Goal: Task Accomplishment & Management: Manage account settings

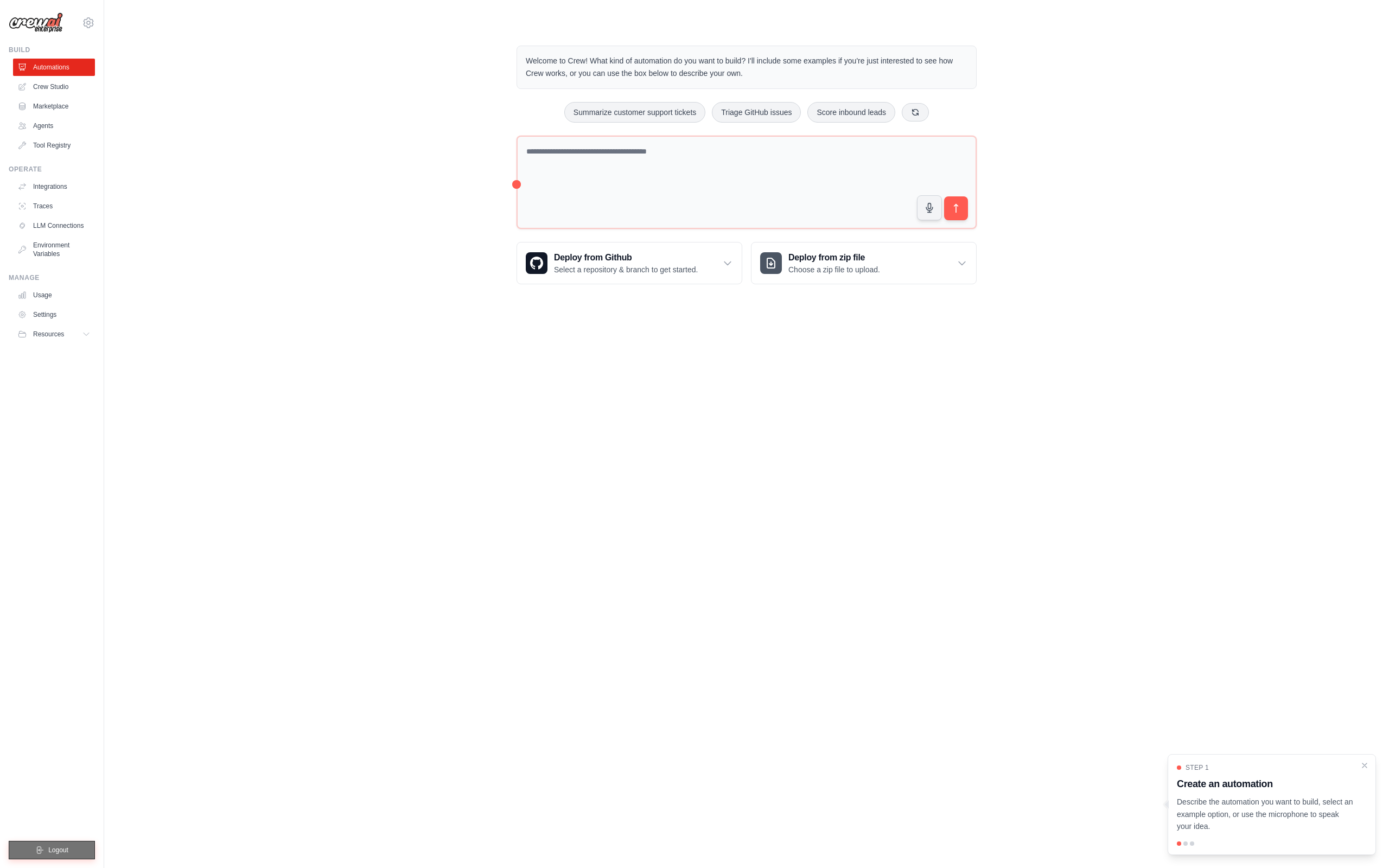
click at [69, 846] on button "Logout" at bounding box center [52, 850] width 86 height 19
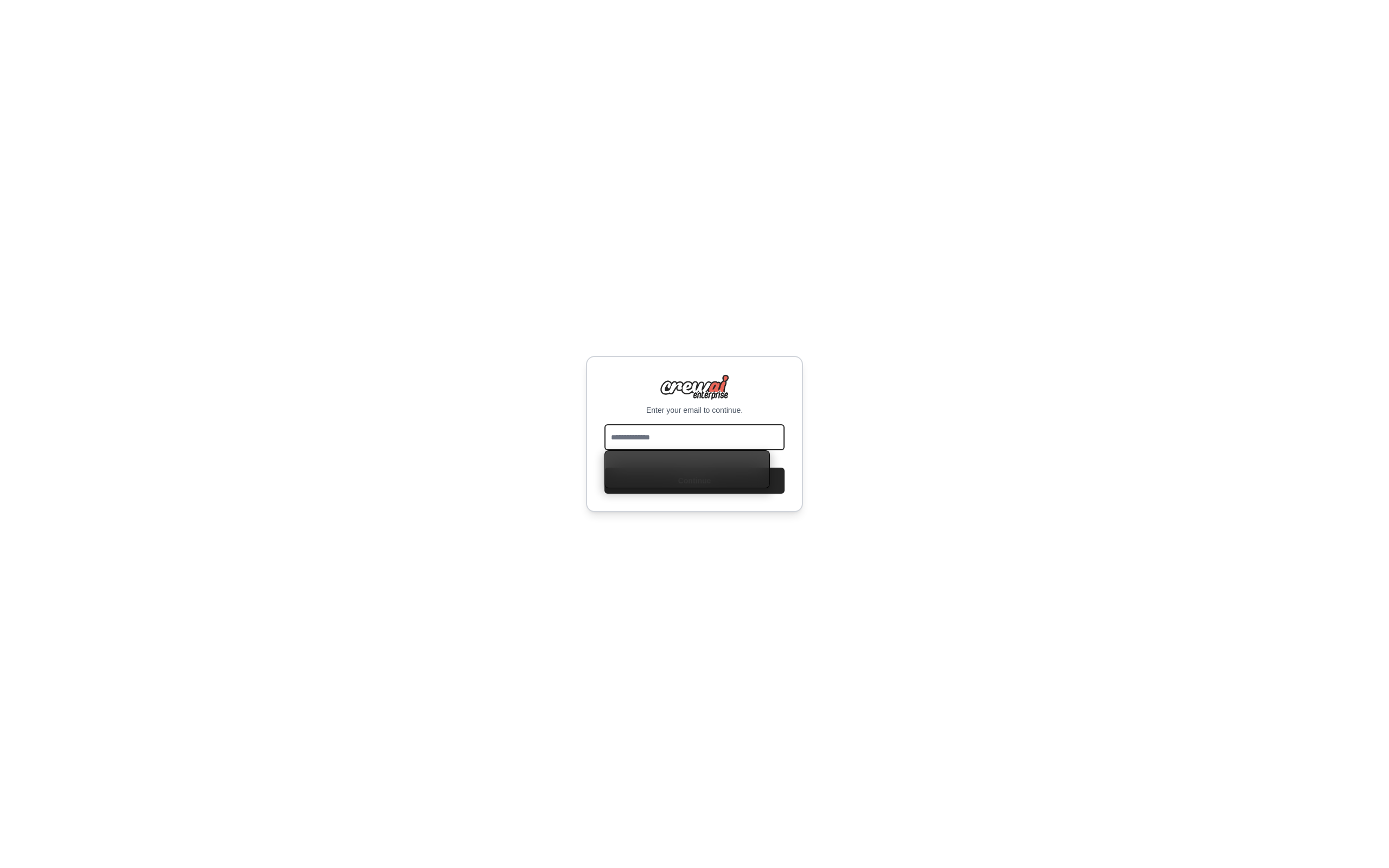
click at [682, 434] on input "email" at bounding box center [694, 437] width 180 height 26
click at [759, 530] on div "Enter your email to continue. Continue" at bounding box center [694, 434] width 1389 height 868
click at [654, 440] on input "email" at bounding box center [694, 437] width 180 height 26
click at [666, 436] on input "email" at bounding box center [694, 437] width 180 height 26
click at [676, 440] on input "email" at bounding box center [694, 437] width 180 height 26
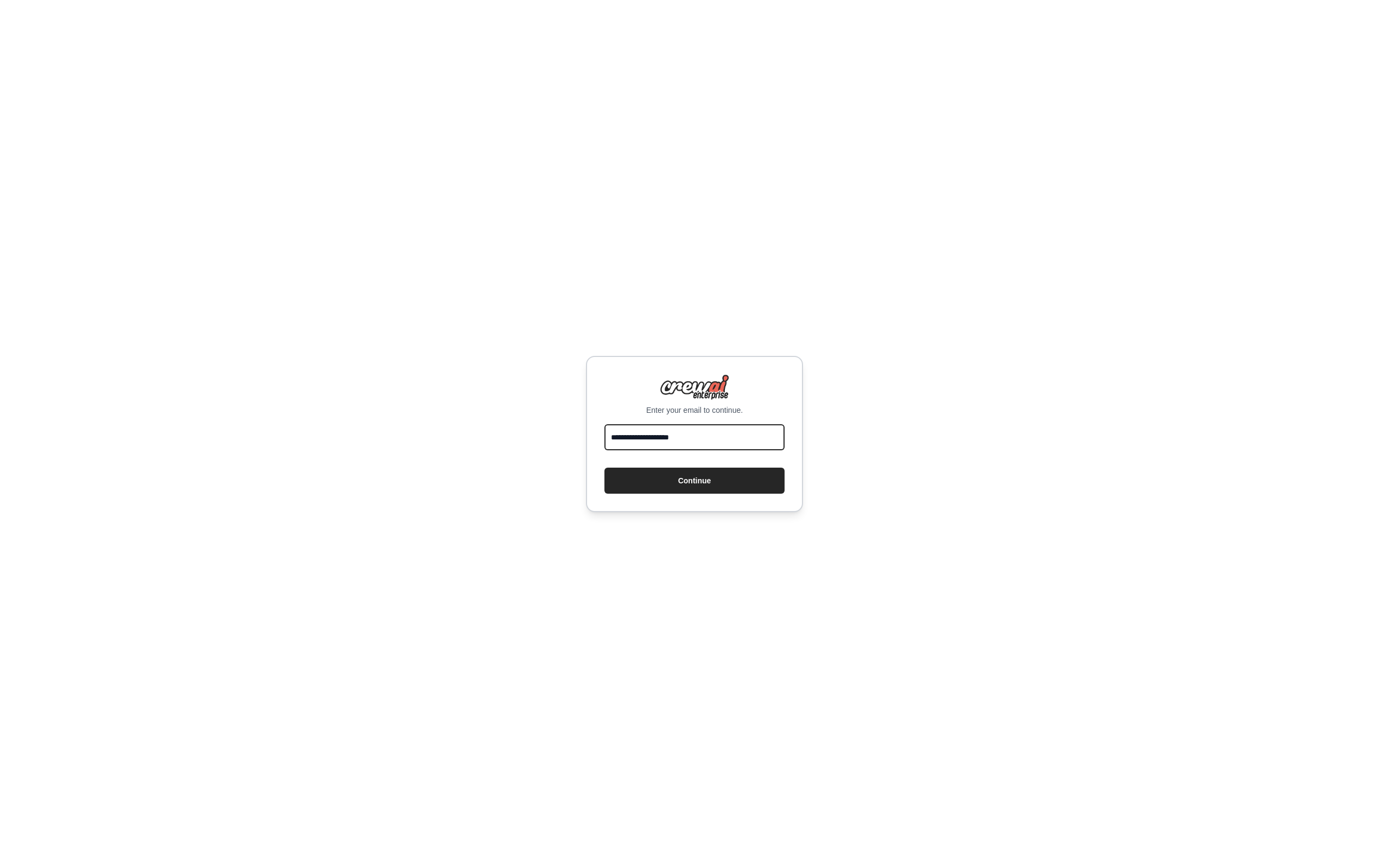
type input "**********"
click at [604, 468] on button "Continue" at bounding box center [694, 480] width 180 height 26
